Goal: Task Accomplishment & Management: Manage account settings

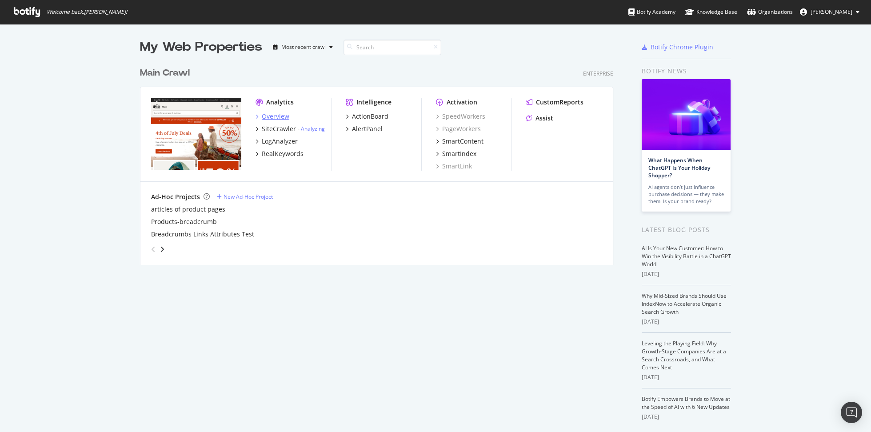
scroll to position [432, 871]
click at [273, 116] on div "Overview" at bounding box center [276, 116] width 28 height 9
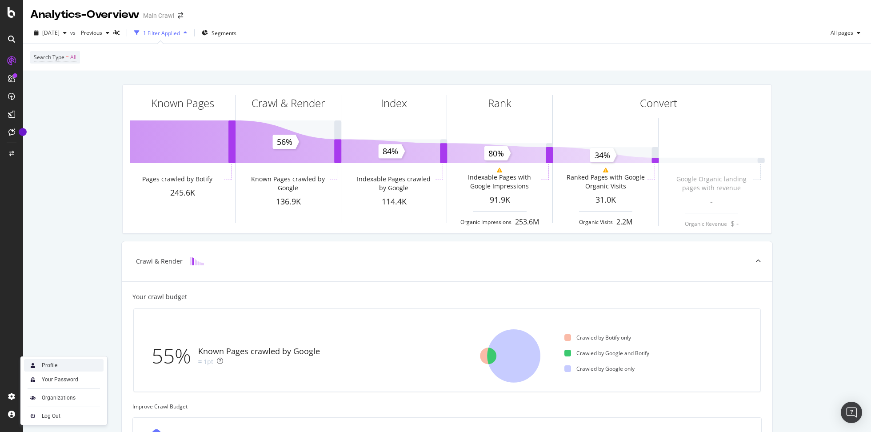
click at [72, 365] on div "Profile" at bounding box center [64, 365] width 80 height 12
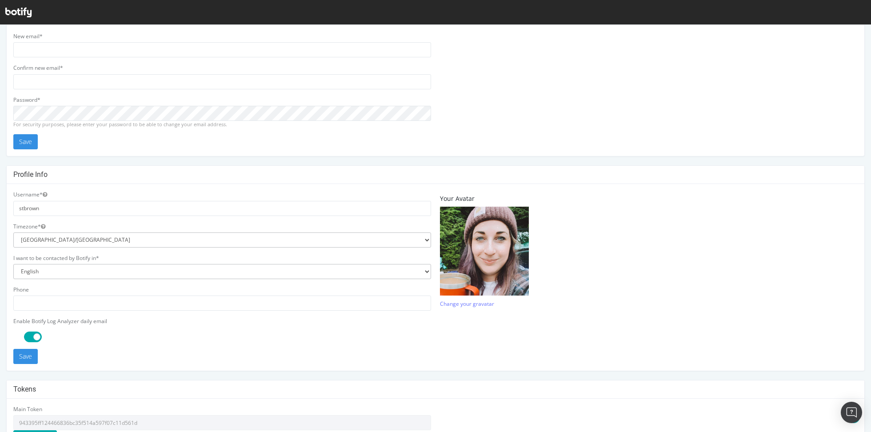
scroll to position [149, 0]
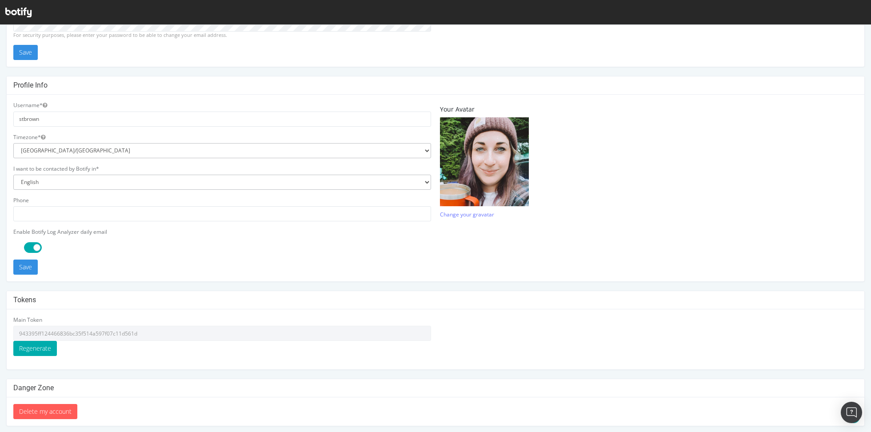
click at [18, 16] on icon at bounding box center [18, 13] width 26 height 10
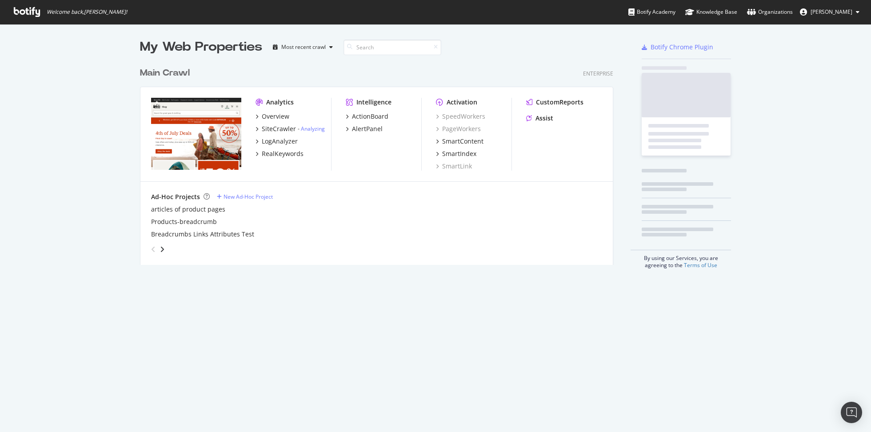
scroll to position [432, 871]
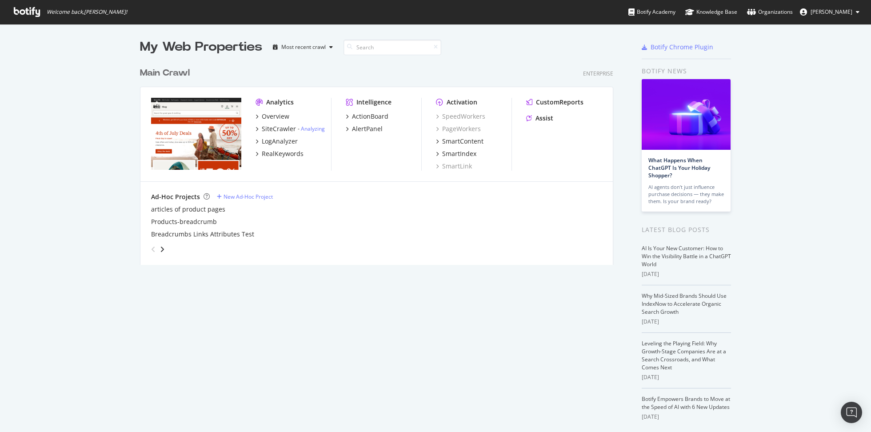
click at [810, 13] on span "[PERSON_NAME]" at bounding box center [831, 12] width 42 height 8
click at [813, 43] on link "Password settings" at bounding box center [823, 44] width 85 height 13
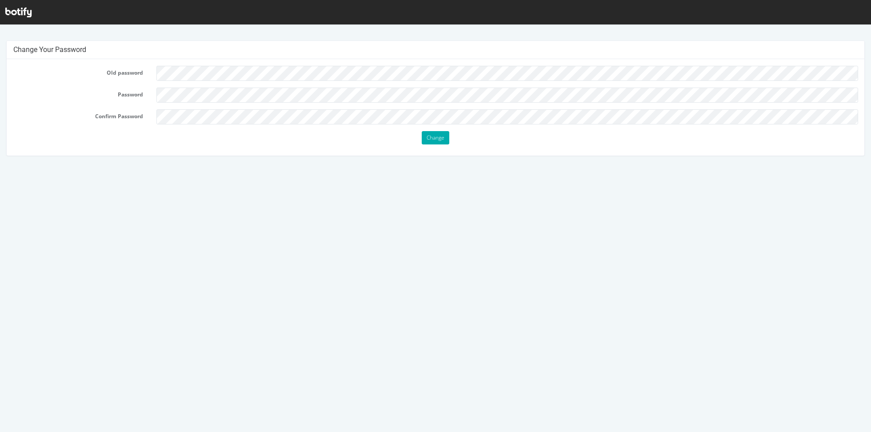
scroll to position [2, 0]
click at [24, 13] on icon at bounding box center [18, 13] width 26 height 10
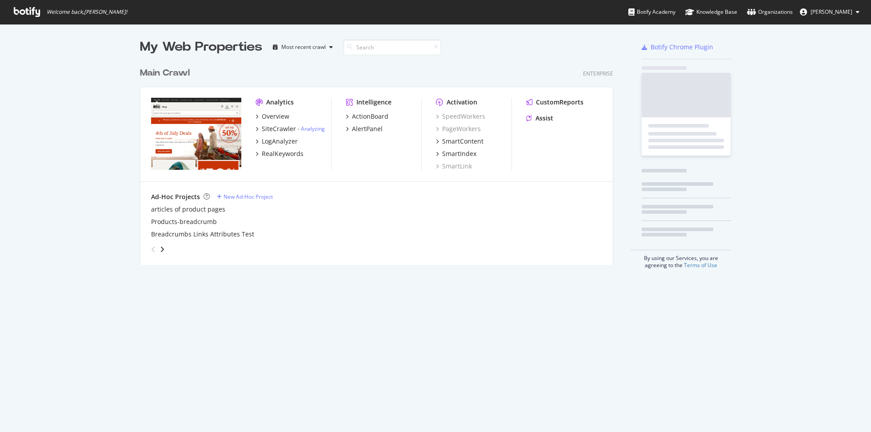
scroll to position [209, 480]
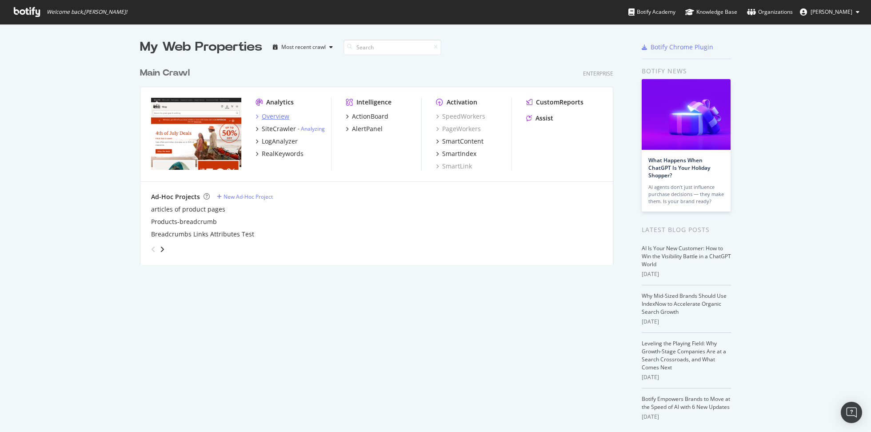
click at [279, 116] on div "Overview" at bounding box center [276, 116] width 28 height 9
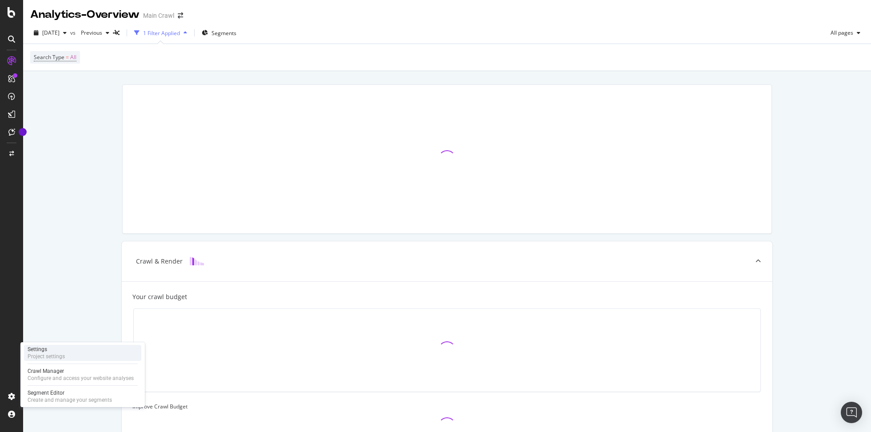
click at [64, 347] on div "Settings" at bounding box center [46, 349] width 37 height 7
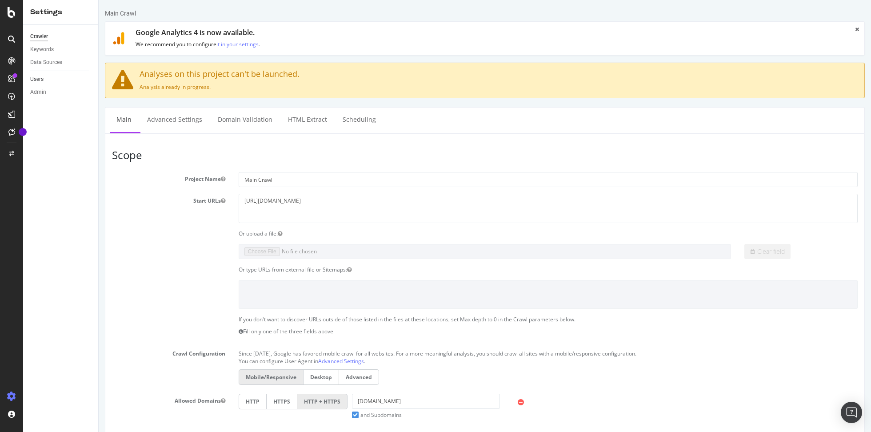
click at [45, 78] on link "Users" at bounding box center [61, 79] width 62 height 9
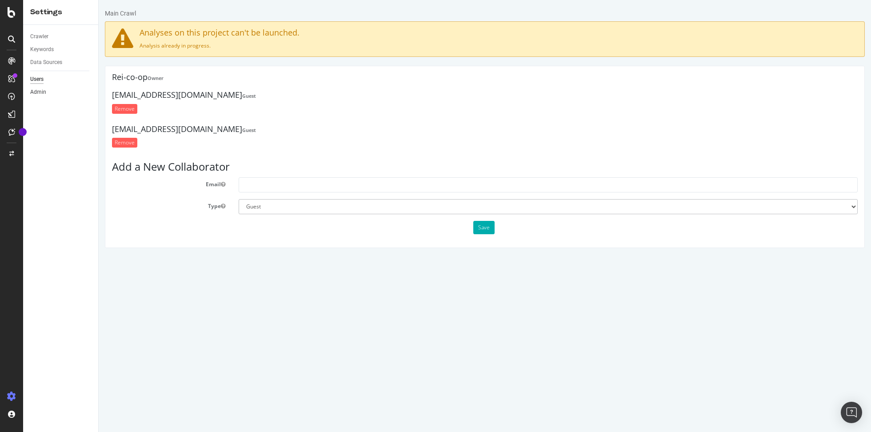
click at [48, 96] on link "Admin" at bounding box center [61, 92] width 62 height 9
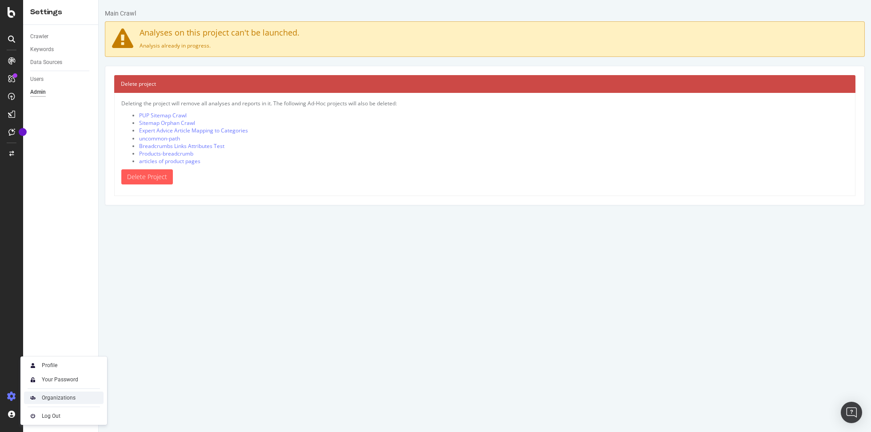
click at [51, 399] on div "Organizations" at bounding box center [59, 397] width 34 height 7
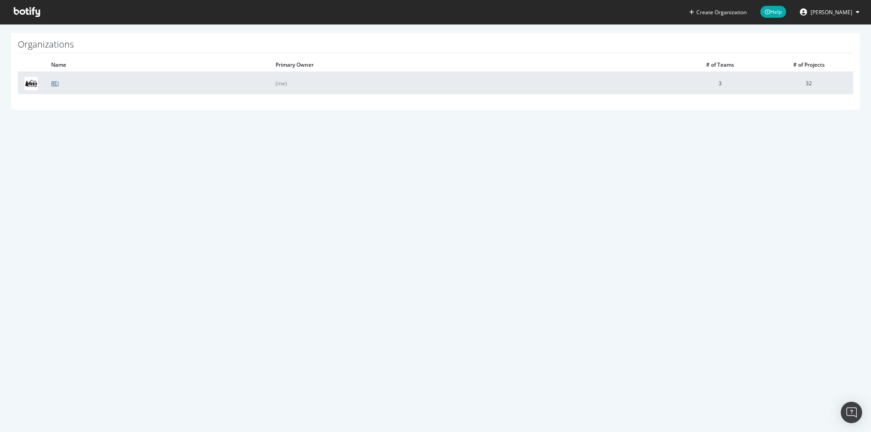
click at [55, 81] on link "REI" at bounding box center [55, 84] width 8 height 8
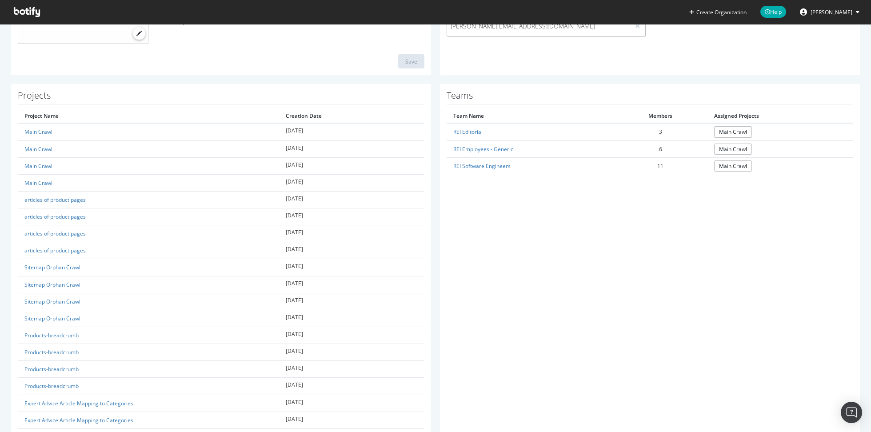
scroll to position [141, 0]
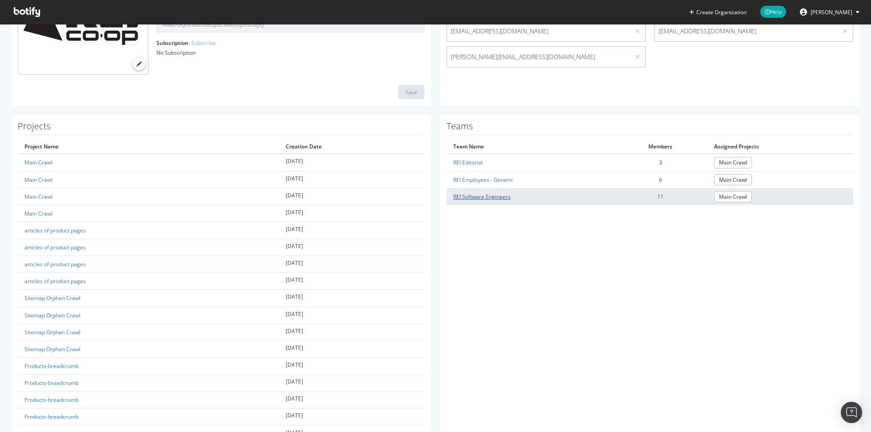
click at [476, 198] on link "REI Software Engineers" at bounding box center [481, 197] width 57 height 8
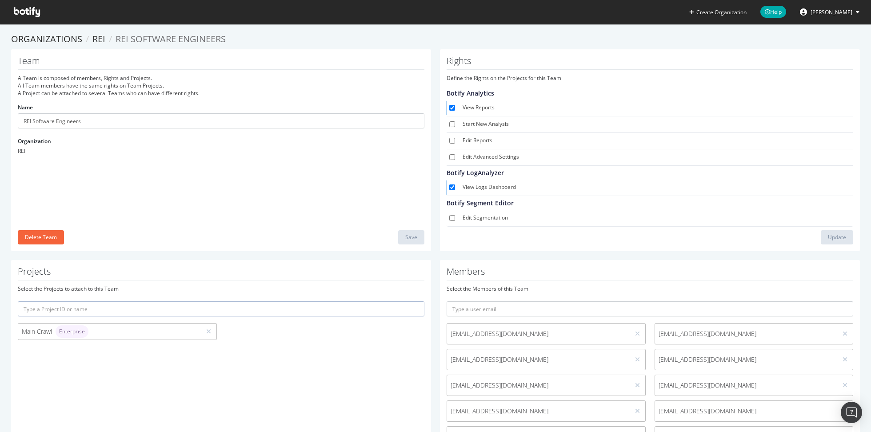
click at [845, 8] on span "[PERSON_NAME]" at bounding box center [831, 12] width 42 height 8
click at [806, 106] on link "Log Out" at bounding box center [823, 109] width 85 height 13
